Goal: Use online tool/utility: Utilize a website feature to perform a specific function

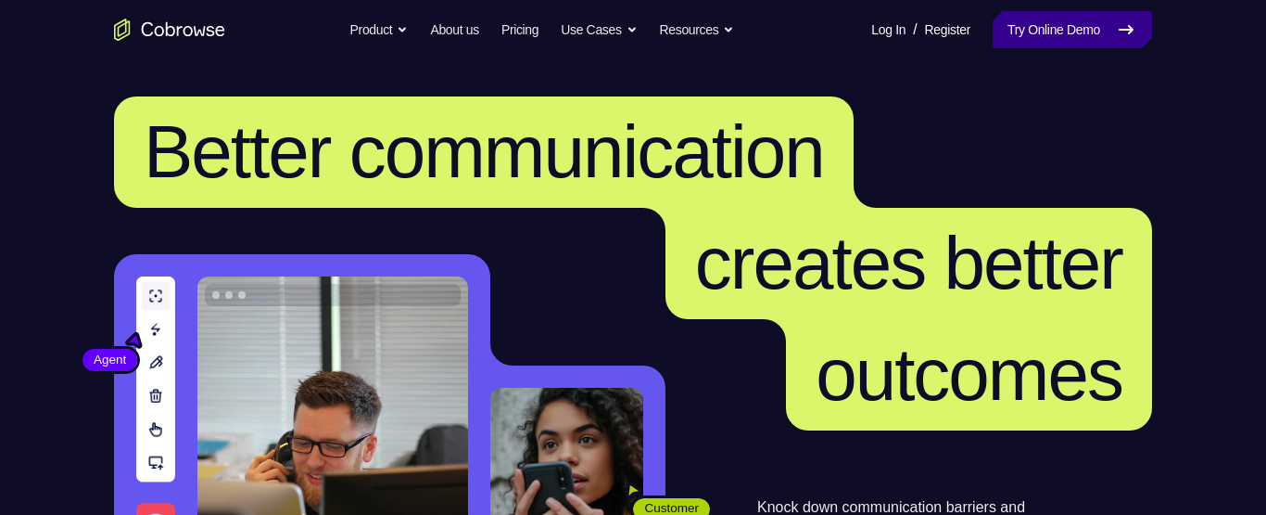
click at [1112, 24] on link "Try Online Demo" at bounding box center [1072, 29] width 159 height 37
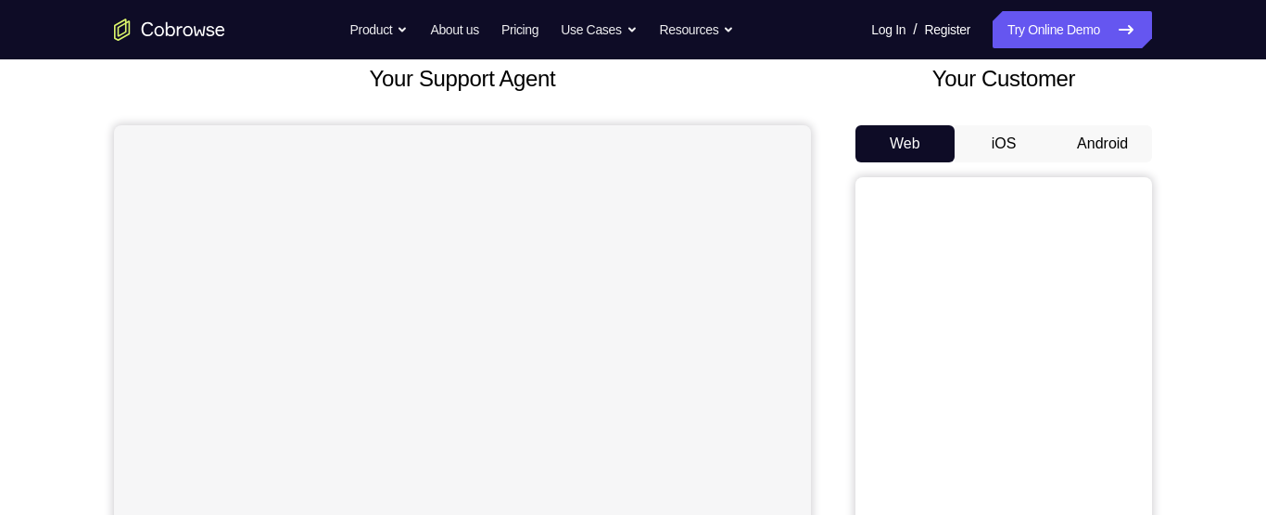
click at [1126, 138] on button "Android" at bounding box center [1102, 143] width 99 height 37
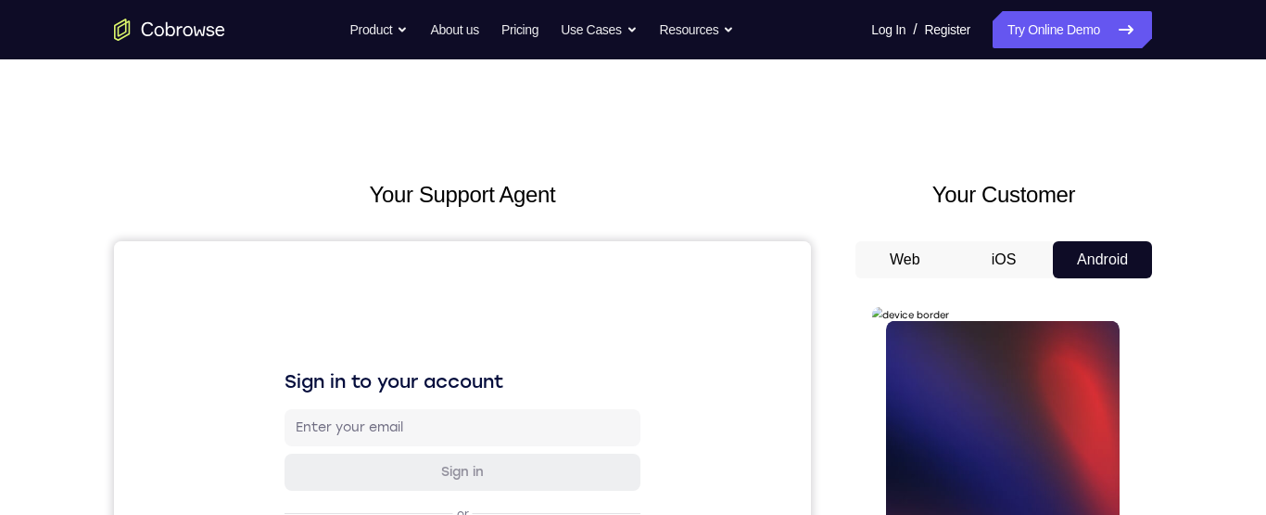
scroll to position [366, 0]
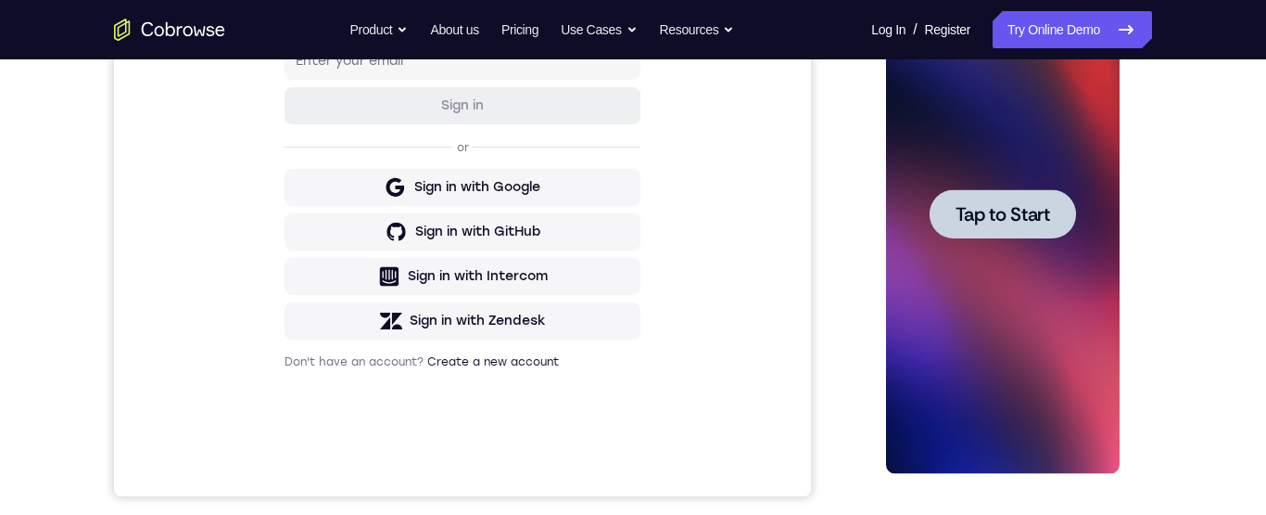
click at [1076, 143] on div at bounding box center [1002, 214] width 234 height 519
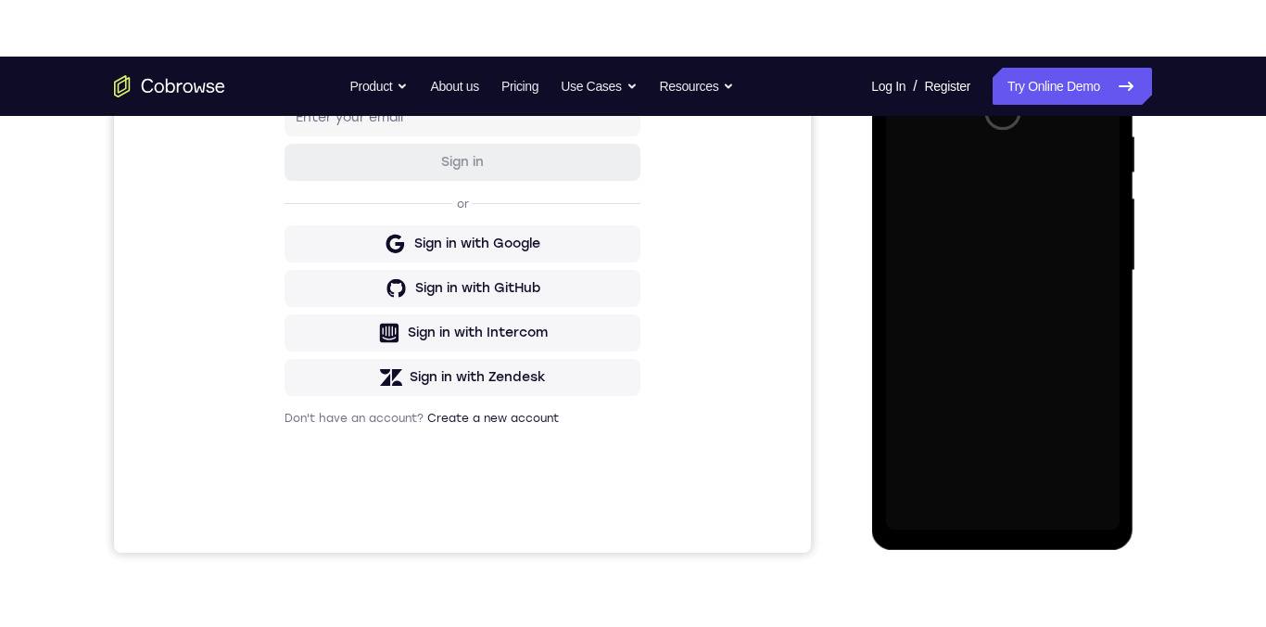
scroll to position [378, 0]
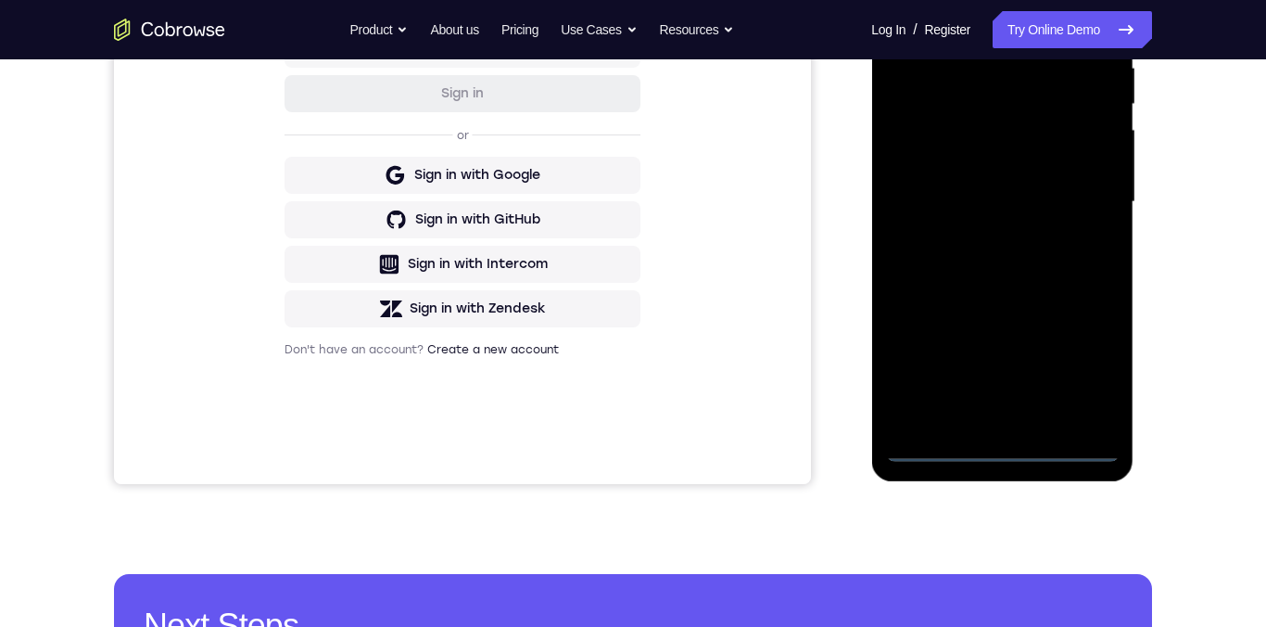
click at [999, 447] on div at bounding box center [1002, 202] width 234 height 519
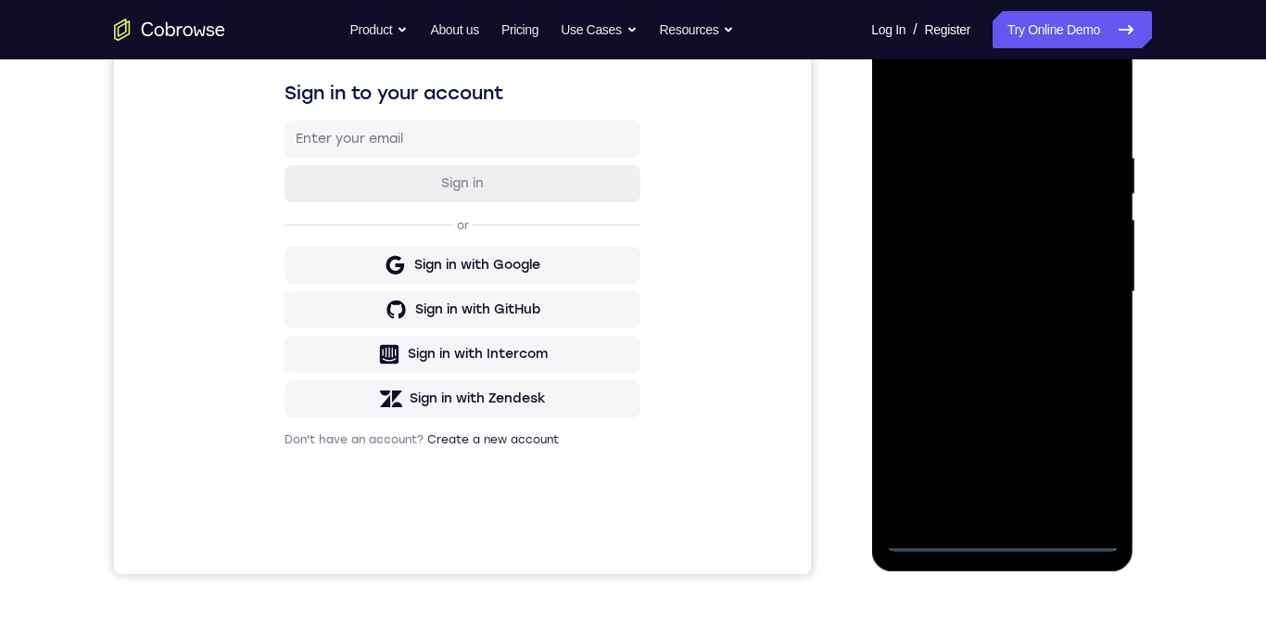
click at [1071, 454] on div at bounding box center [1002, 291] width 234 height 519
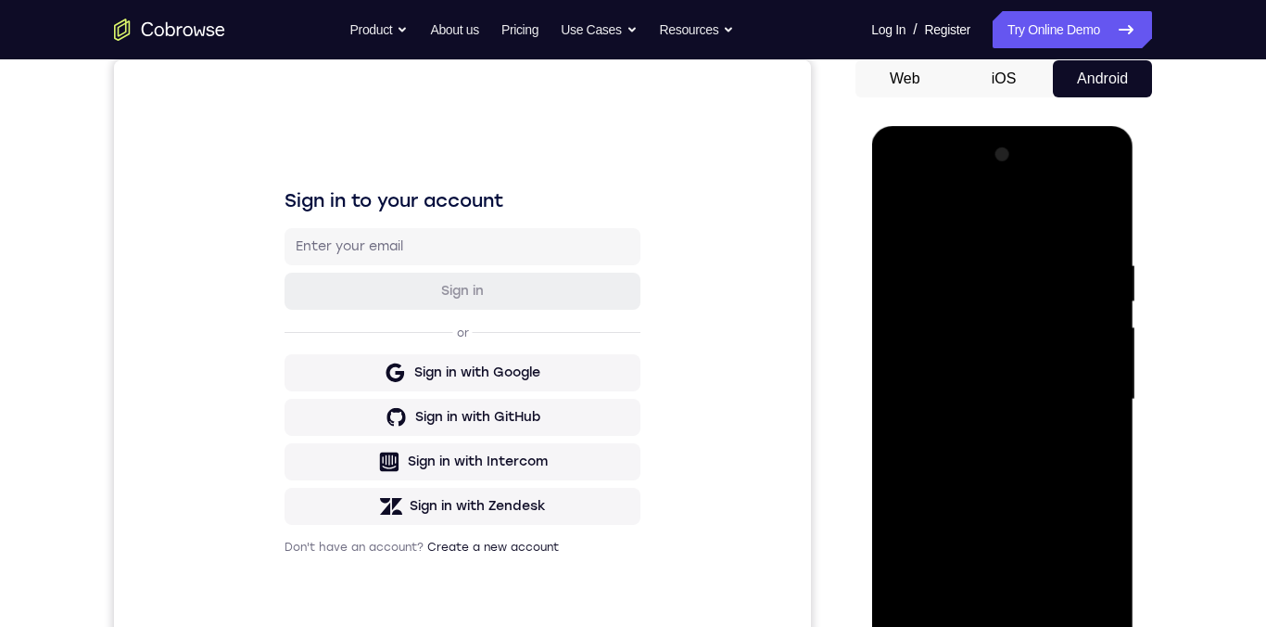
click at [984, 225] on div at bounding box center [1002, 399] width 234 height 519
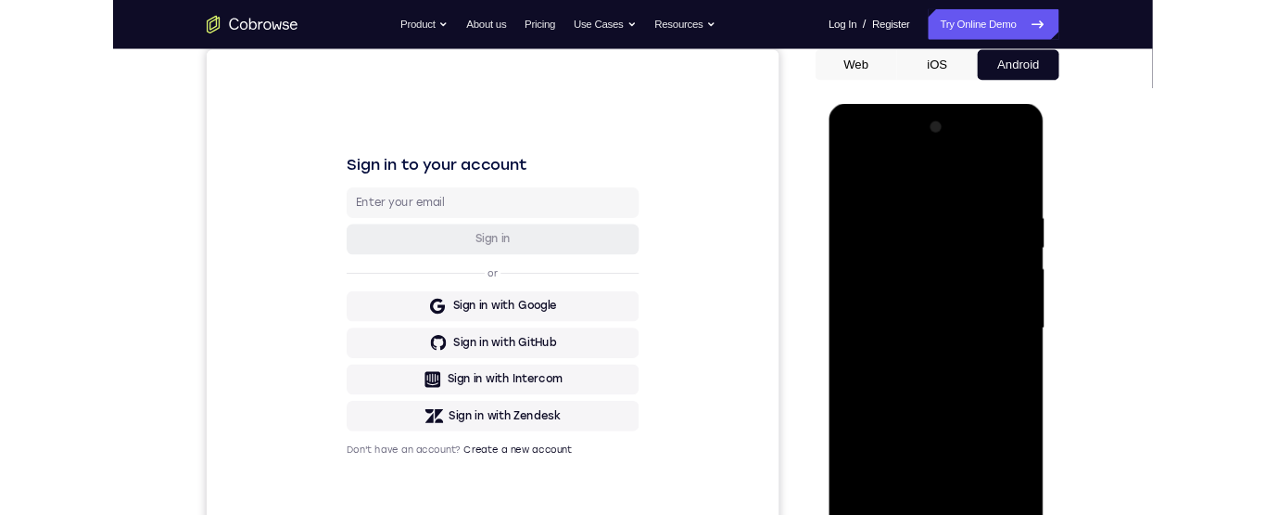
click at [1031, 362] on div at bounding box center [960, 376] width 234 height 519
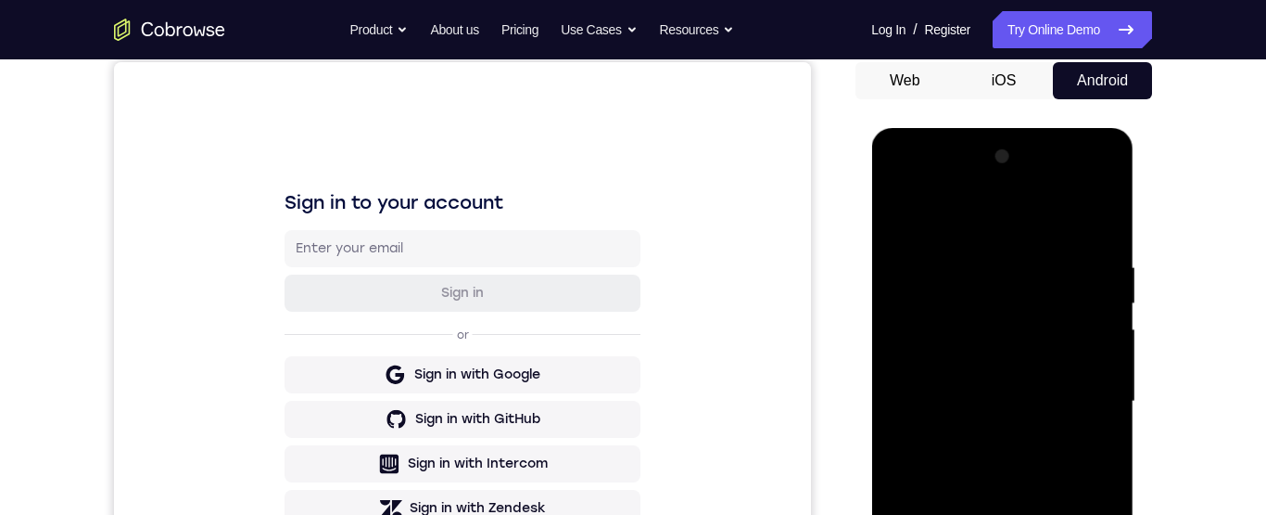
scroll to position [306, 0]
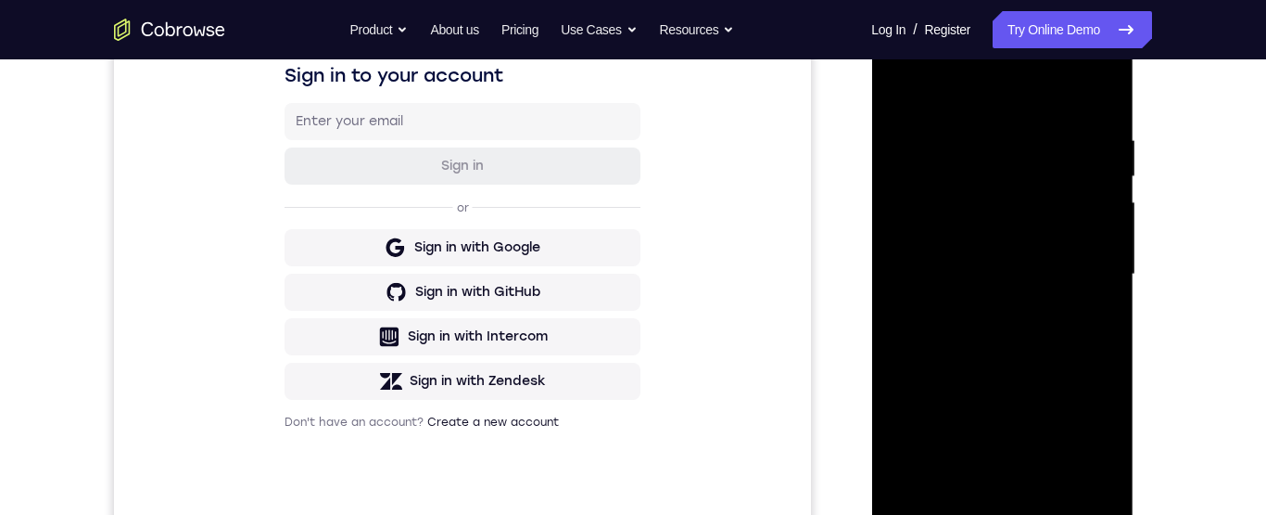
click at [980, 303] on div at bounding box center [1002, 274] width 234 height 519
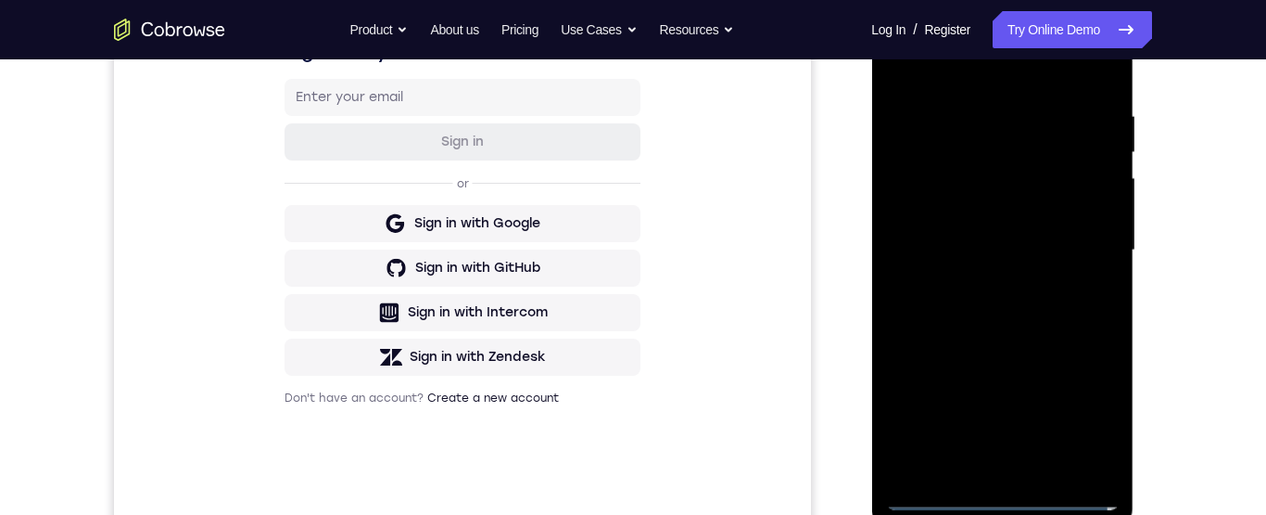
click at [1063, 228] on div at bounding box center [1002, 250] width 234 height 519
click at [983, 213] on div at bounding box center [1002, 250] width 234 height 519
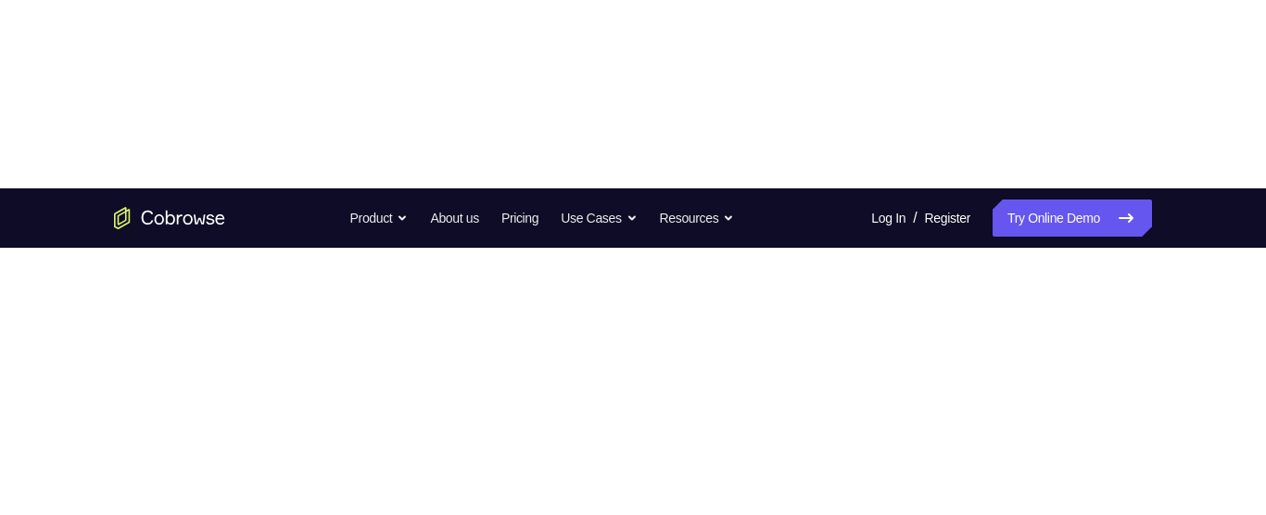
scroll to position [276, 0]
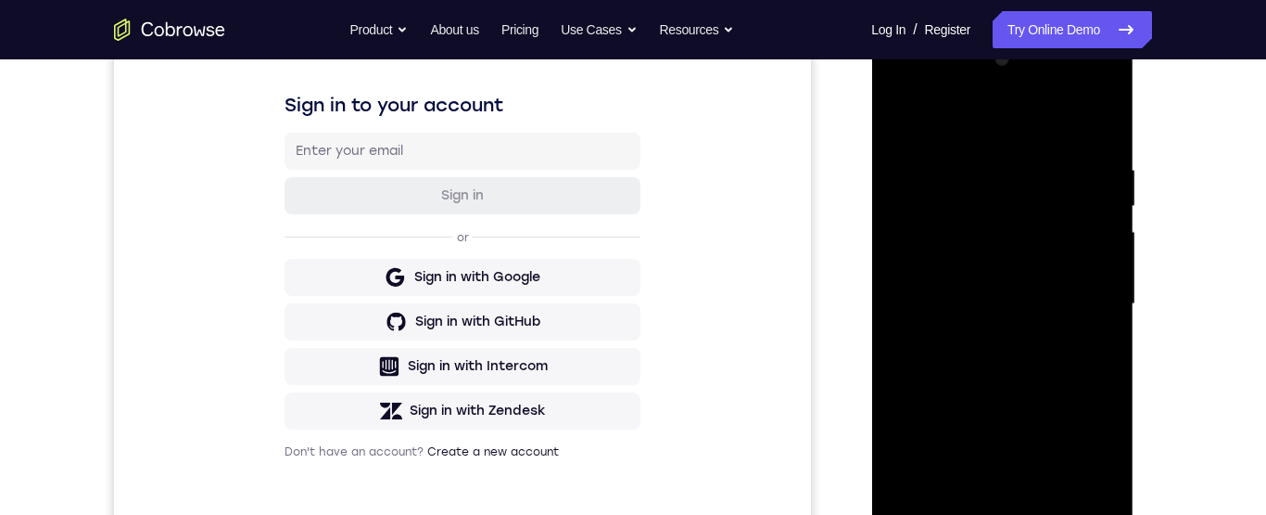
click at [1039, 313] on div at bounding box center [1002, 303] width 234 height 519
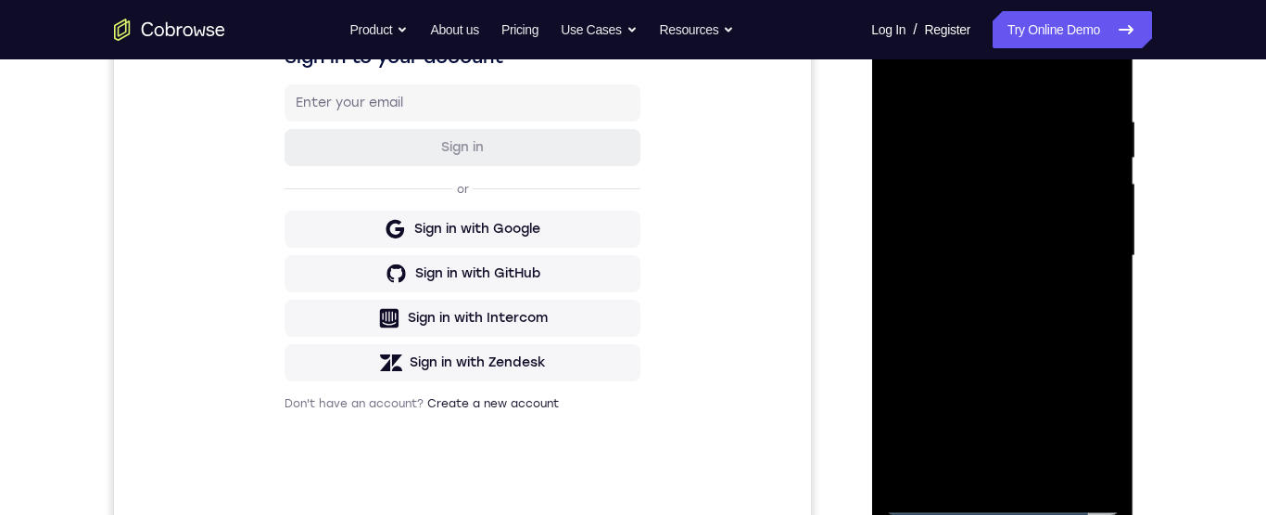
click at [1023, 318] on div at bounding box center [1002, 255] width 234 height 519
click at [1025, 329] on div at bounding box center [1002, 255] width 234 height 519
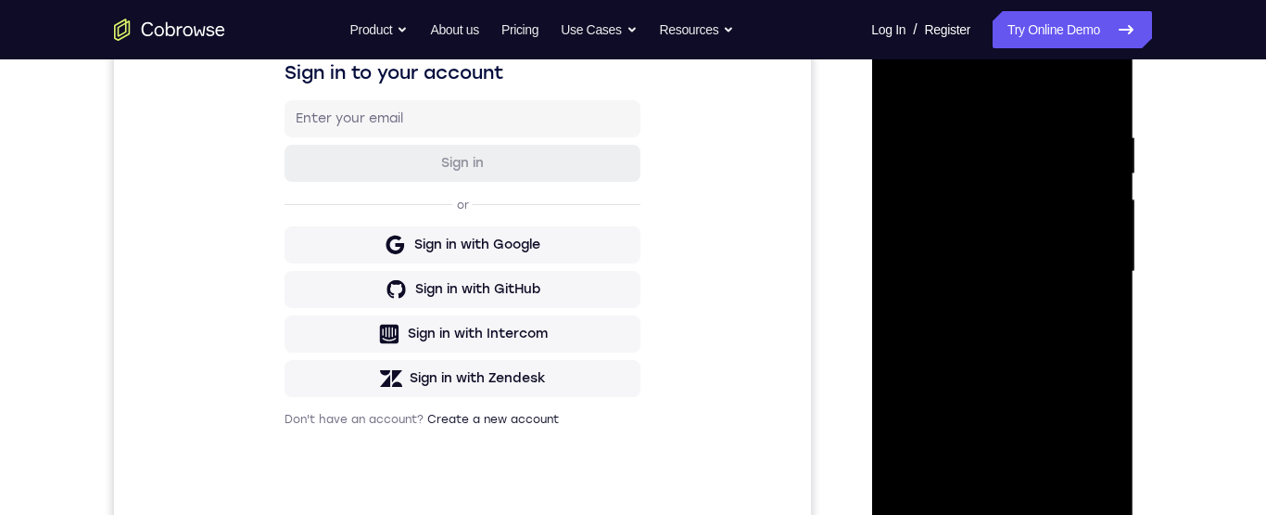
click at [1105, 83] on div at bounding box center [1002, 271] width 234 height 519
click at [913, 394] on div at bounding box center [1002, 271] width 234 height 519
click at [918, 126] on div at bounding box center [1002, 271] width 234 height 519
click at [919, 130] on div at bounding box center [1002, 271] width 234 height 519
click at [937, 386] on div at bounding box center [1002, 271] width 234 height 519
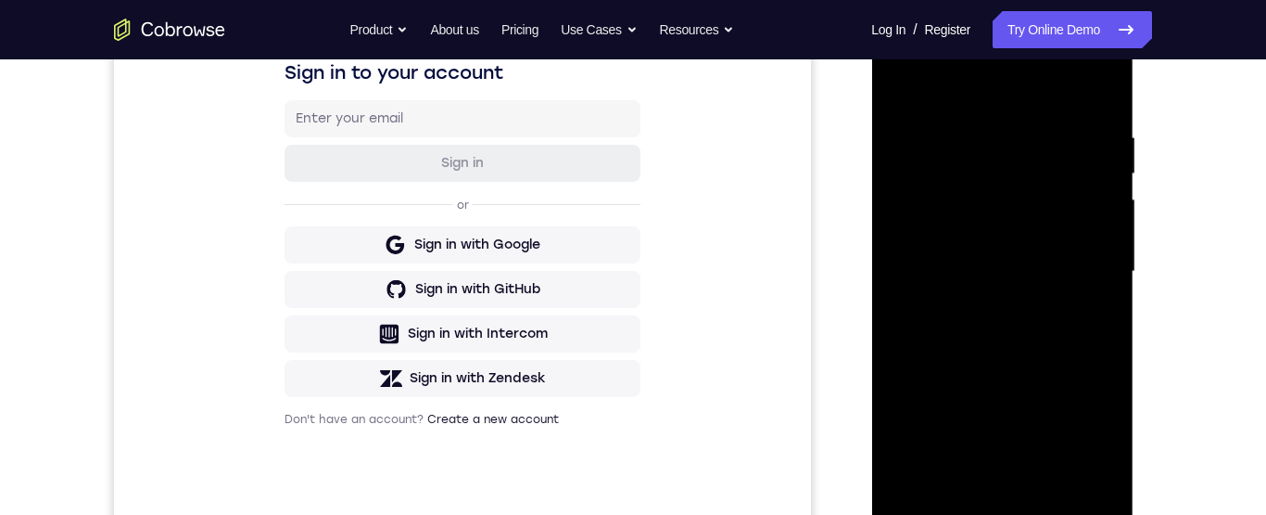
click at [1109, 245] on div at bounding box center [1002, 271] width 234 height 519
click at [1101, 243] on div at bounding box center [1002, 271] width 234 height 519
click at [1104, 238] on div at bounding box center [1002, 271] width 234 height 519
click at [1100, 244] on div at bounding box center [1002, 271] width 234 height 519
click at [1102, 247] on div at bounding box center [1002, 271] width 234 height 519
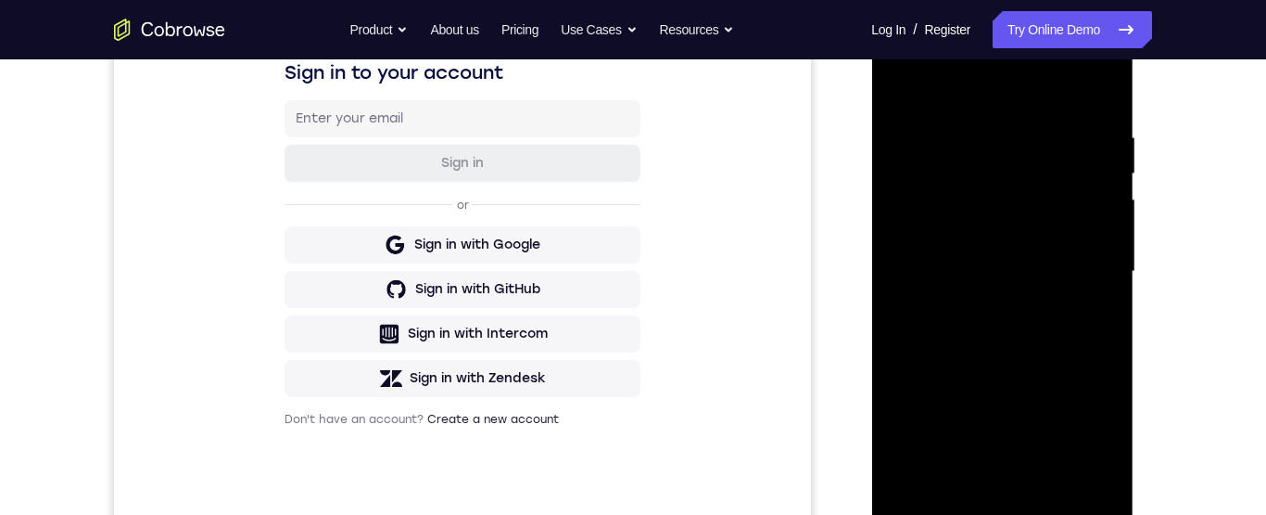
click at [1102, 243] on div at bounding box center [1002, 271] width 234 height 519
click at [1103, 245] on div at bounding box center [1002, 271] width 234 height 519
click at [1103, 235] on div at bounding box center [1002, 271] width 234 height 519
click at [1102, 245] on div at bounding box center [1002, 271] width 234 height 519
click at [1099, 243] on div at bounding box center [1002, 271] width 234 height 519
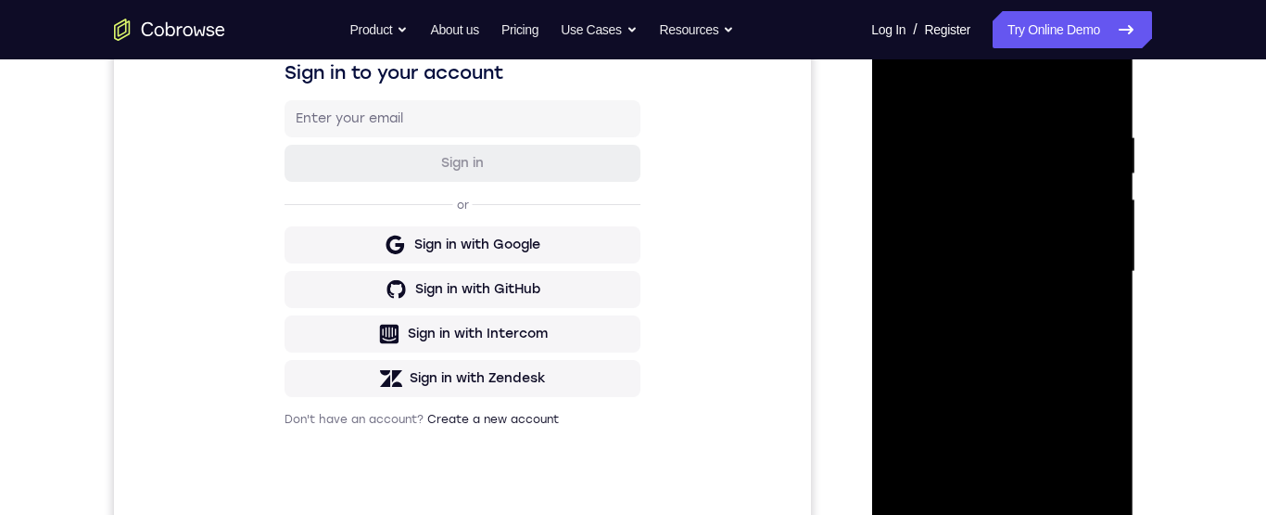
click at [1102, 239] on div at bounding box center [1002, 271] width 234 height 519
click at [1100, 244] on div at bounding box center [1002, 271] width 234 height 519
click at [1099, 244] on div at bounding box center [1002, 271] width 234 height 519
click at [898, 240] on div at bounding box center [1002, 271] width 234 height 519
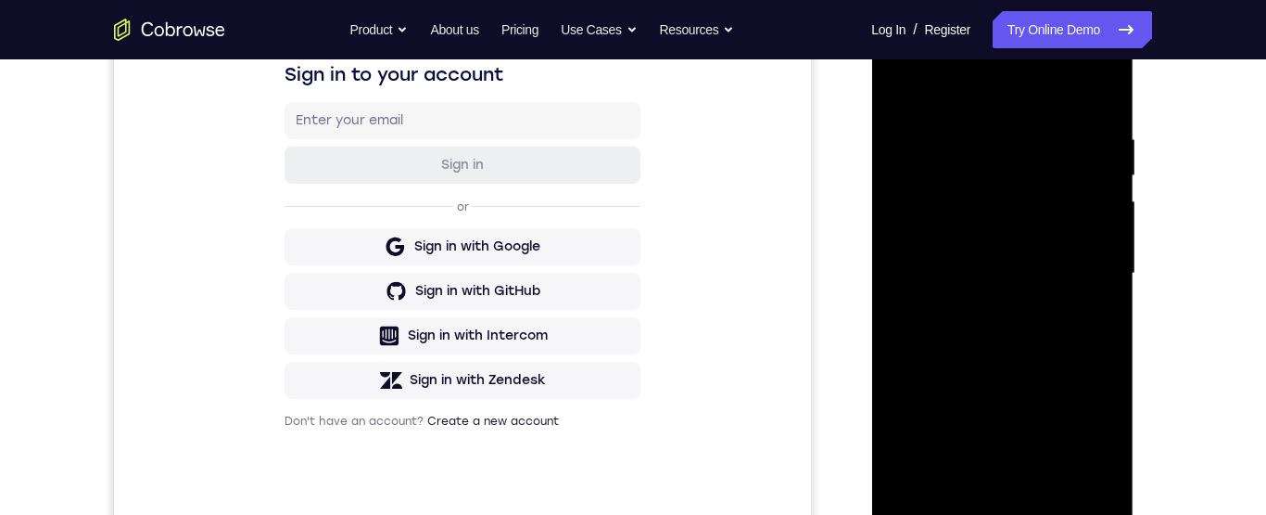
click at [1100, 245] on div at bounding box center [1002, 273] width 234 height 519
click at [1100, 239] on div at bounding box center [1002, 273] width 234 height 519
click at [1091, 240] on div at bounding box center [1002, 273] width 234 height 519
click at [1098, 248] on div at bounding box center [1002, 273] width 234 height 519
click at [1097, 248] on div at bounding box center [1002, 273] width 234 height 519
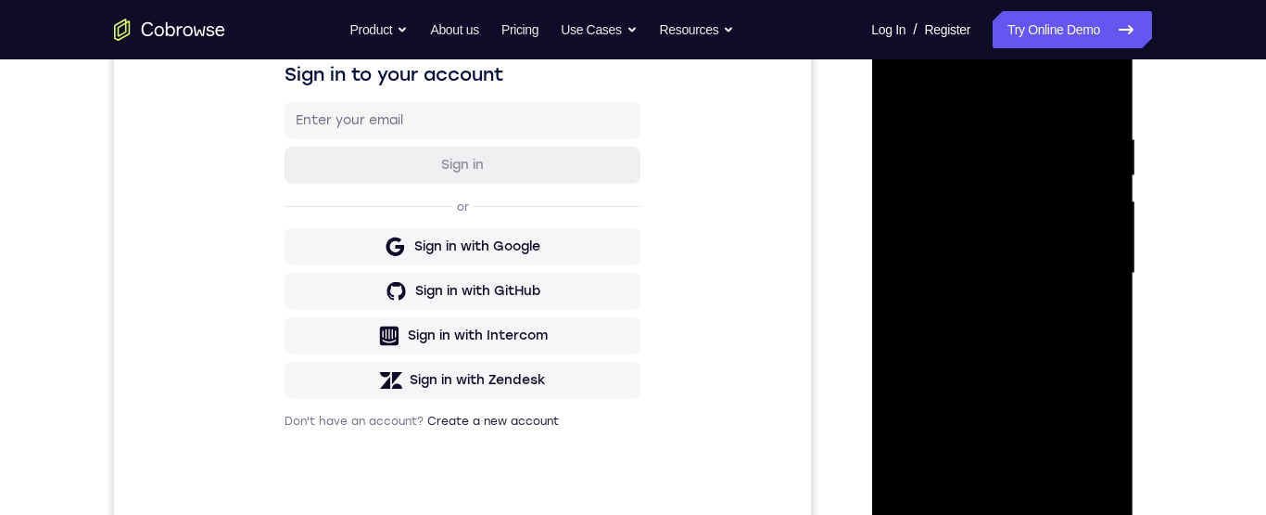
click at [1107, 239] on div at bounding box center [1002, 273] width 234 height 519
click at [890, 247] on div at bounding box center [1002, 273] width 234 height 519
click at [902, 240] on div at bounding box center [1002, 273] width 234 height 519
click at [1099, 241] on div at bounding box center [1002, 273] width 234 height 519
click at [1101, 242] on div at bounding box center [1002, 273] width 234 height 519
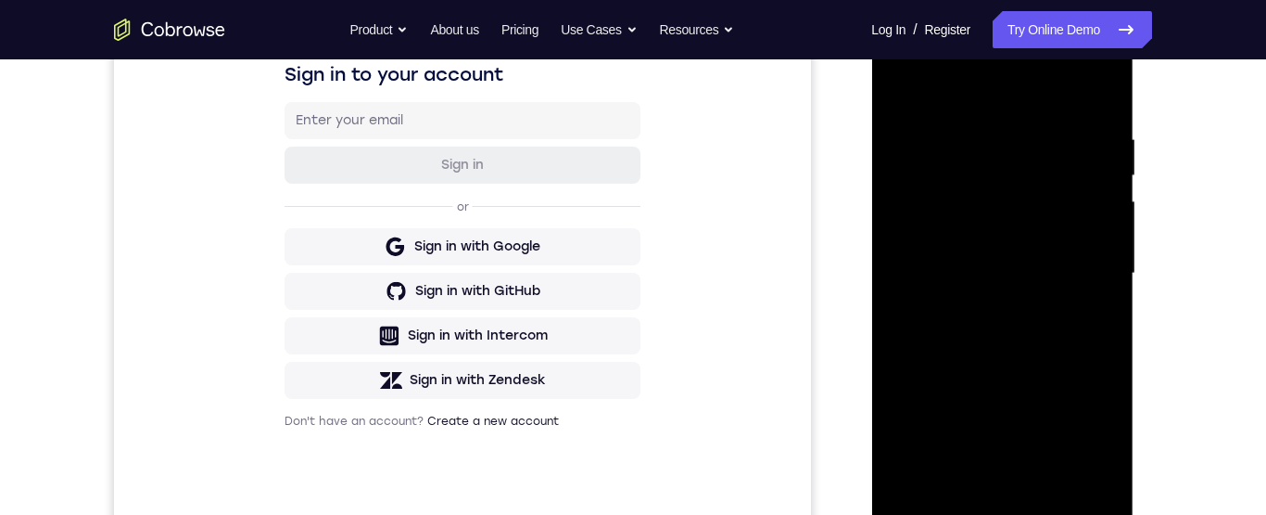
click at [1103, 246] on div at bounding box center [1002, 273] width 234 height 519
click at [1099, 249] on div at bounding box center [1002, 273] width 234 height 519
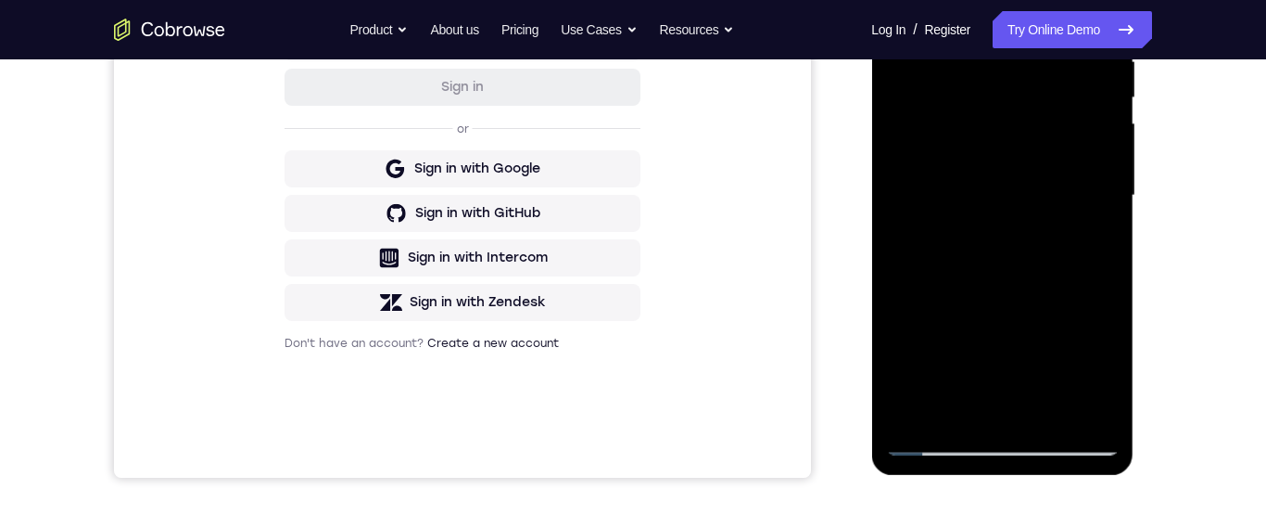
scroll to position [410, 0]
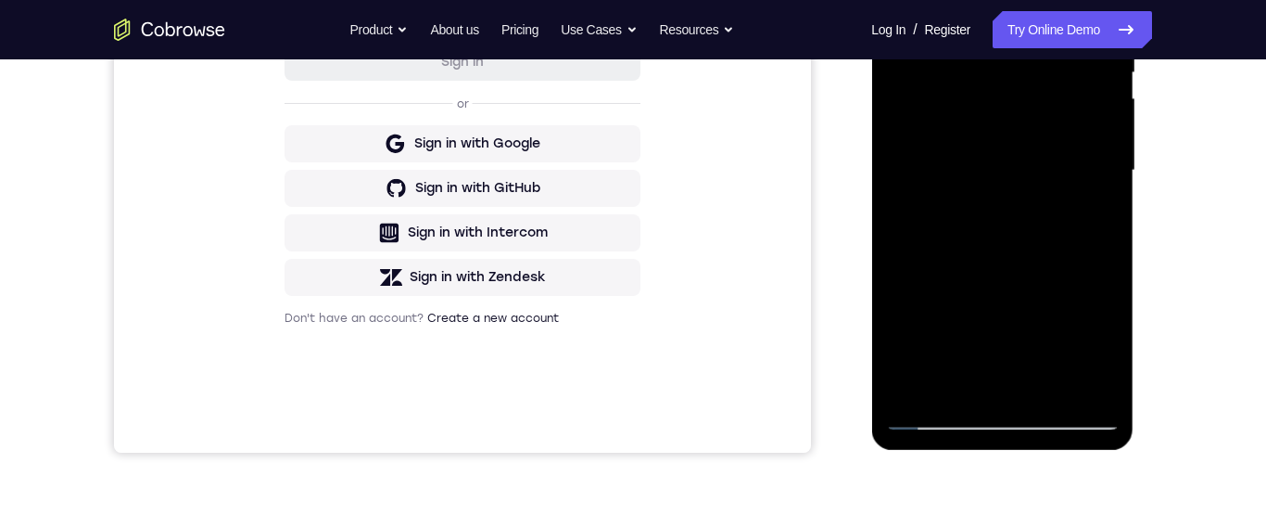
click at [934, 413] on div at bounding box center [1002, 170] width 234 height 519
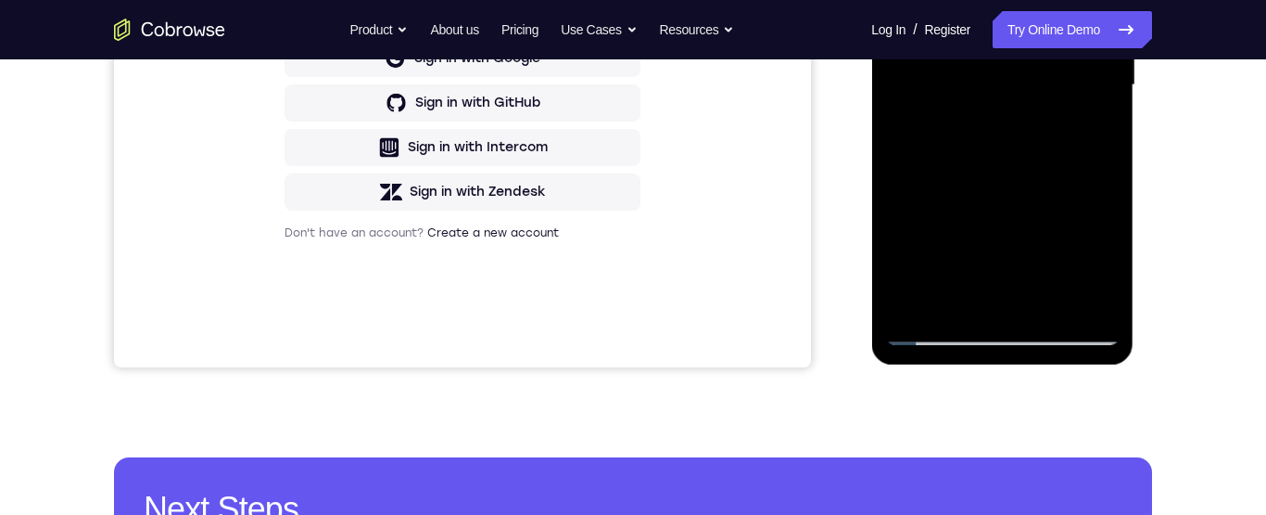
scroll to position [349, 0]
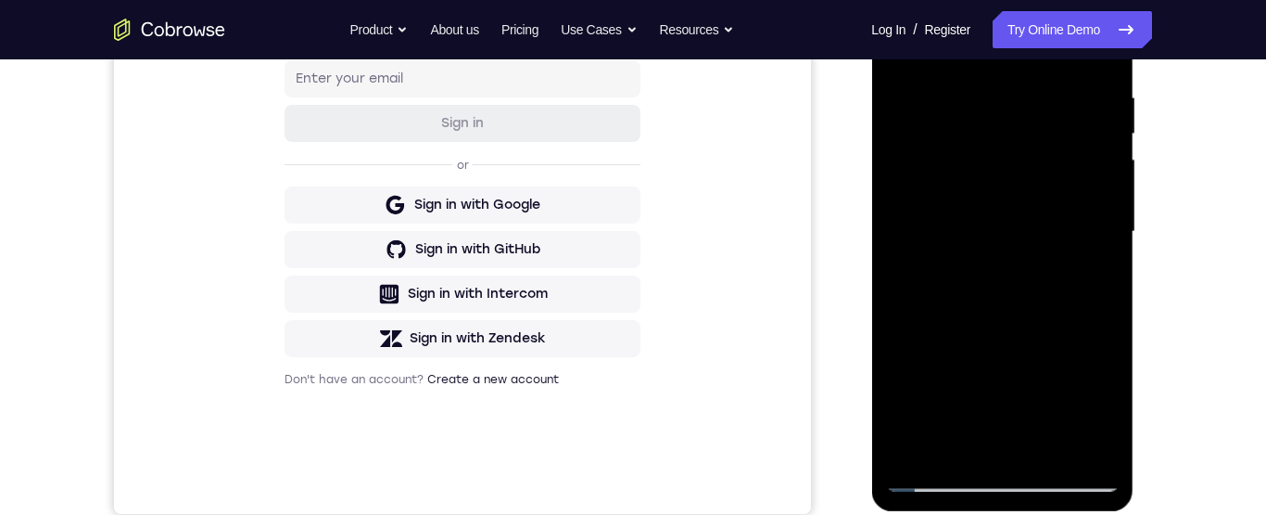
click at [911, 193] on div at bounding box center [1002, 231] width 234 height 519
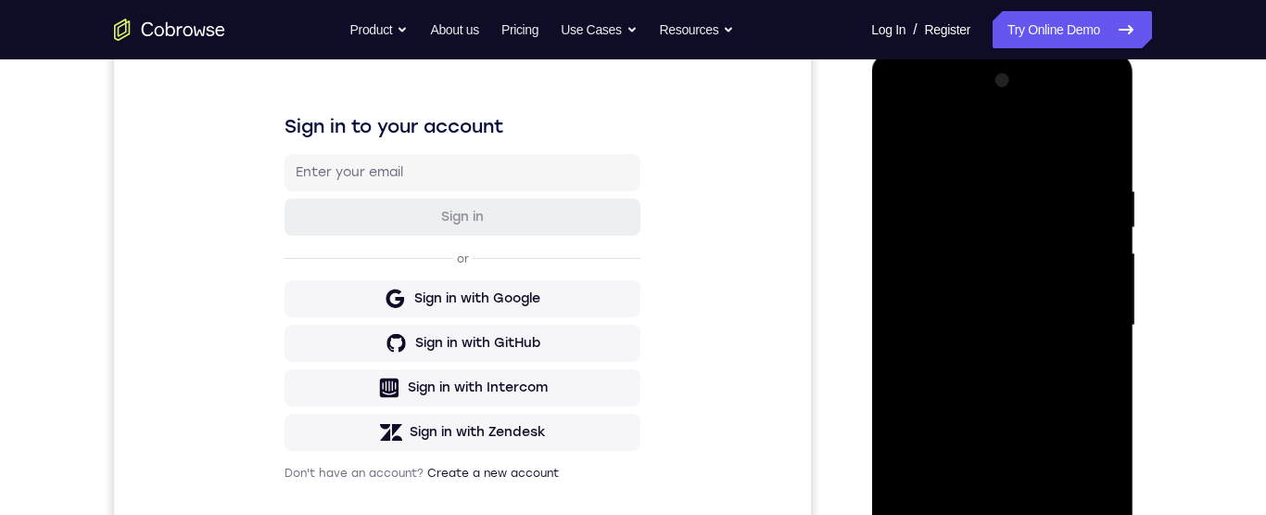
scroll to position [258, 0]
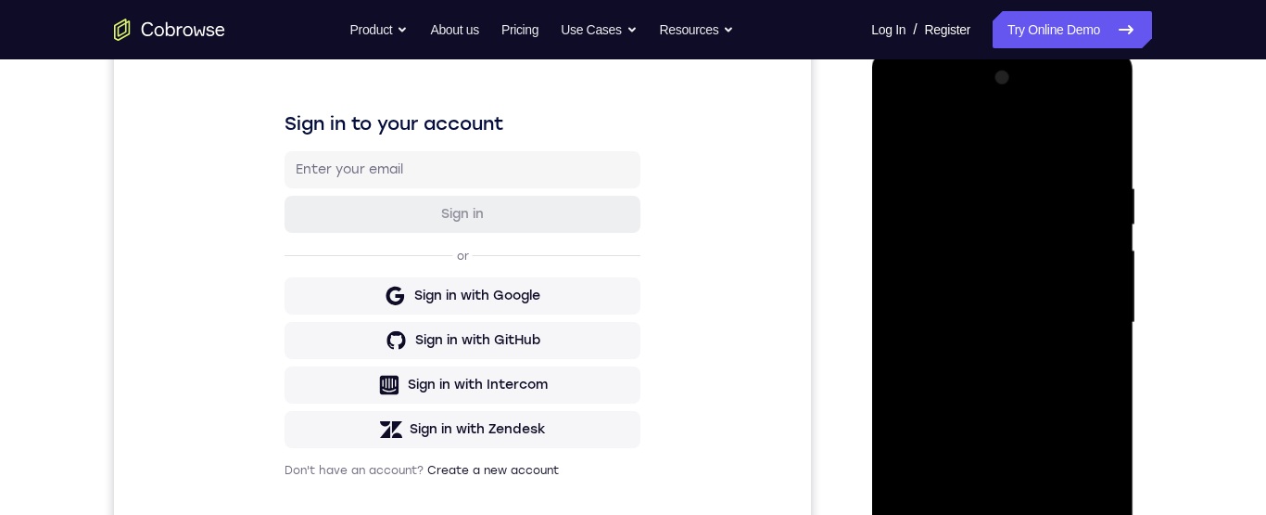
click at [1081, 286] on div at bounding box center [1002, 322] width 234 height 519
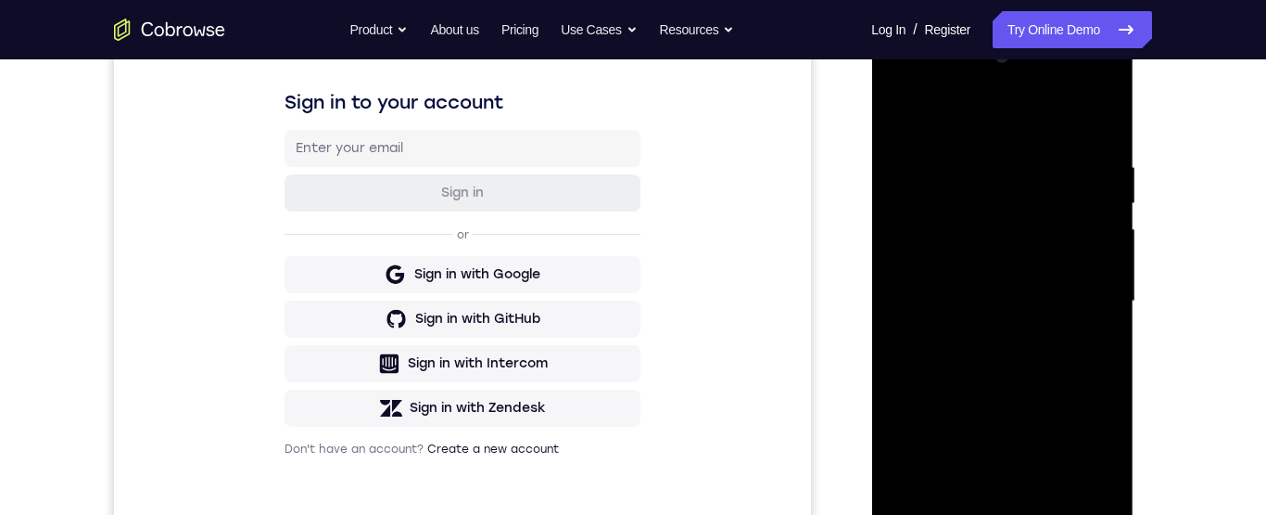
click at [1053, 249] on div at bounding box center [1002, 301] width 234 height 519
click at [1083, 304] on div at bounding box center [1002, 301] width 234 height 519
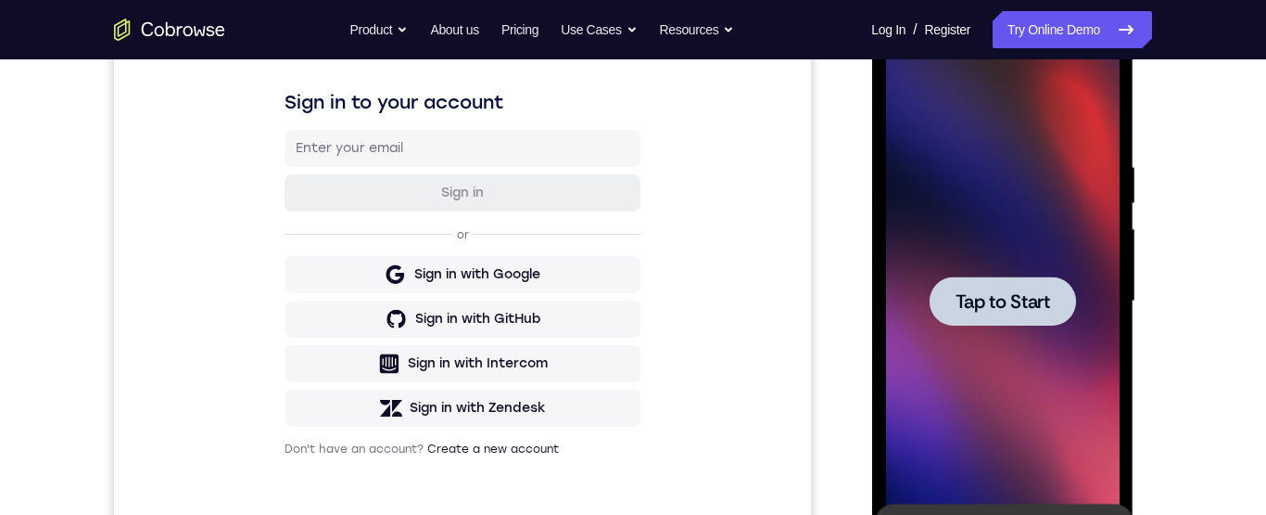
click at [1018, 287] on div at bounding box center [1002, 300] width 146 height 49
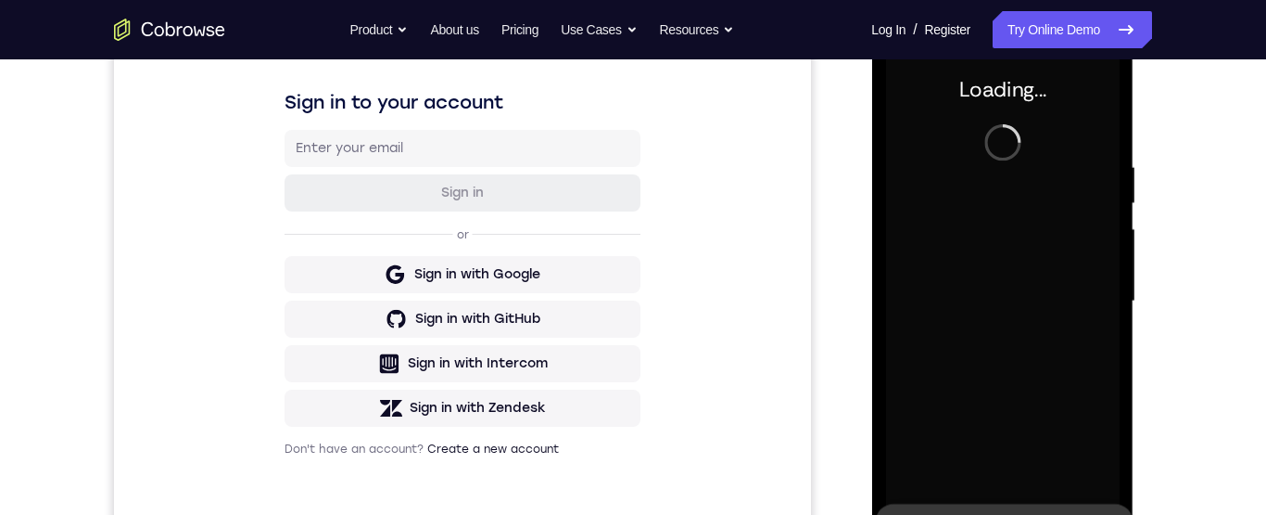
scroll to position [0, 0]
